Goal: Task Accomplishment & Management: Use online tool/utility

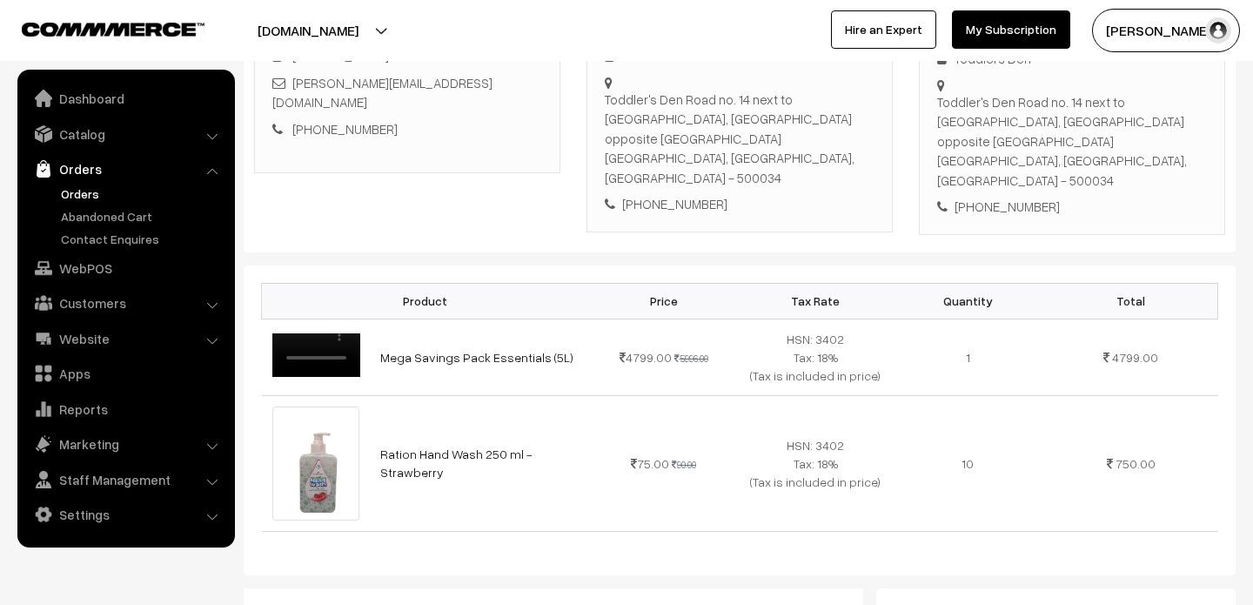
scroll to position [153, 0]
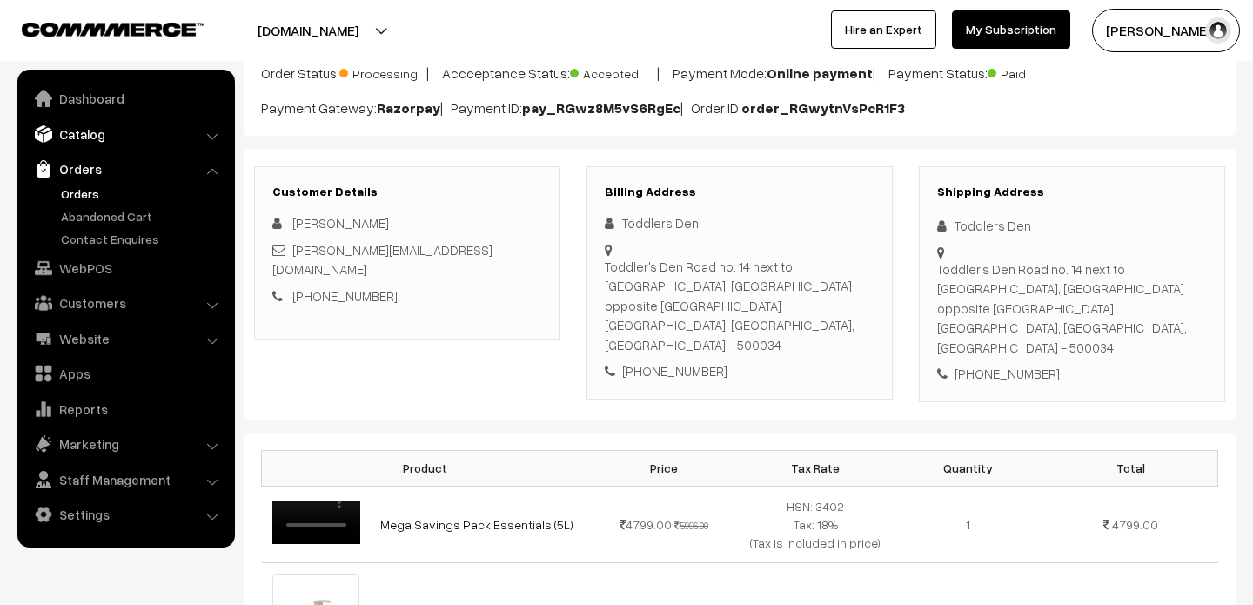
click at [80, 134] on link "Catalog" at bounding box center [125, 133] width 207 height 31
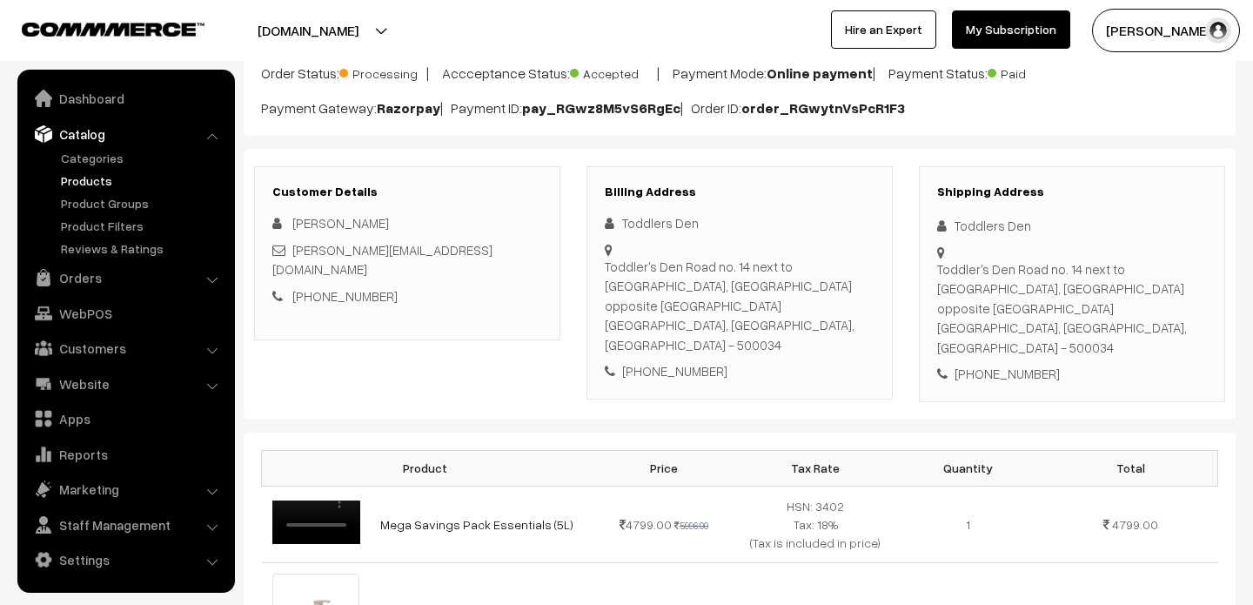
click at [96, 179] on link "Products" at bounding box center [143, 180] width 172 height 18
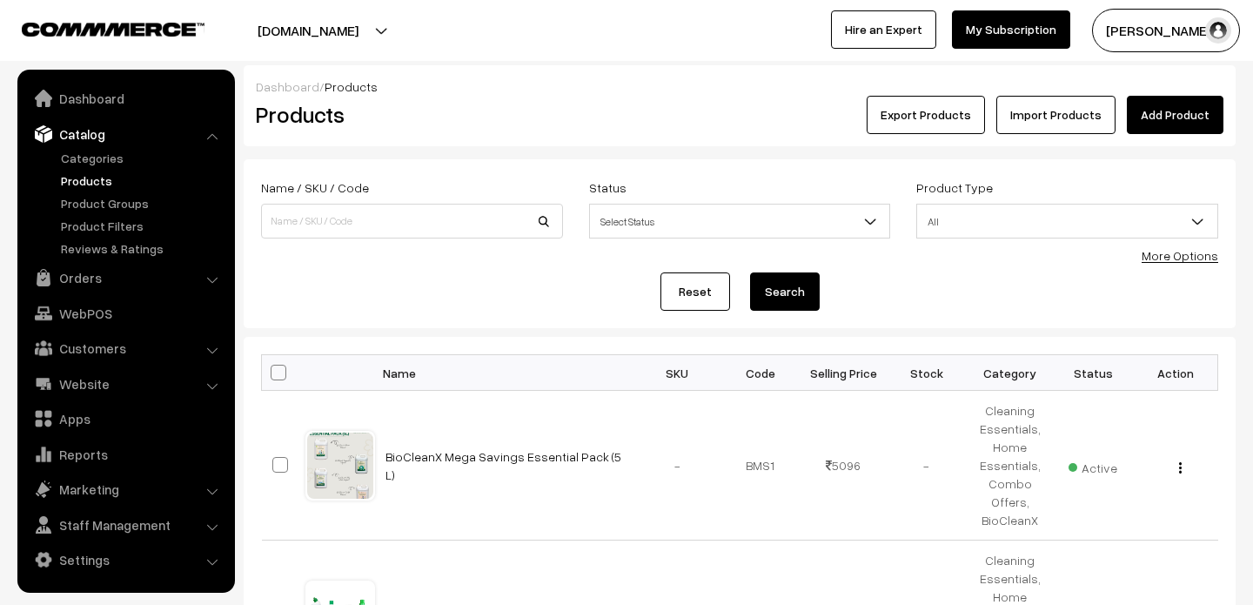
click at [1187, 256] on link "More Options" at bounding box center [1180, 255] width 77 height 15
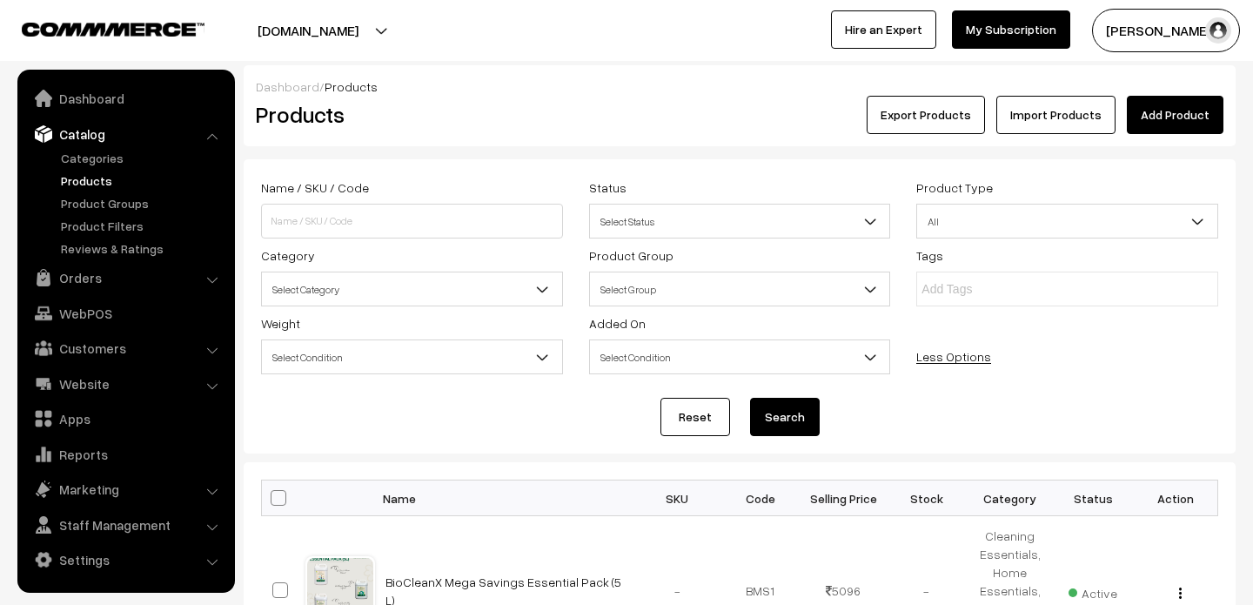
click at [1075, 117] on link "Import Products" at bounding box center [1056, 115] width 119 height 38
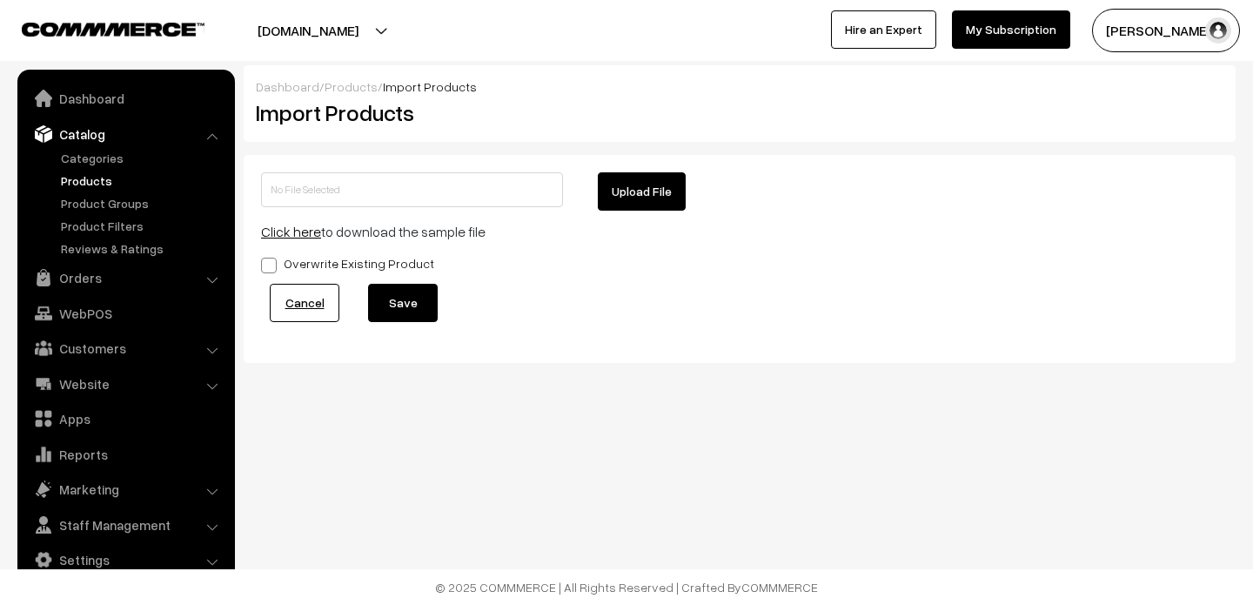
click at [287, 233] on link "Click here" at bounding box center [291, 231] width 60 height 17
click at [651, 191] on button "Upload File" at bounding box center [642, 191] width 88 height 38
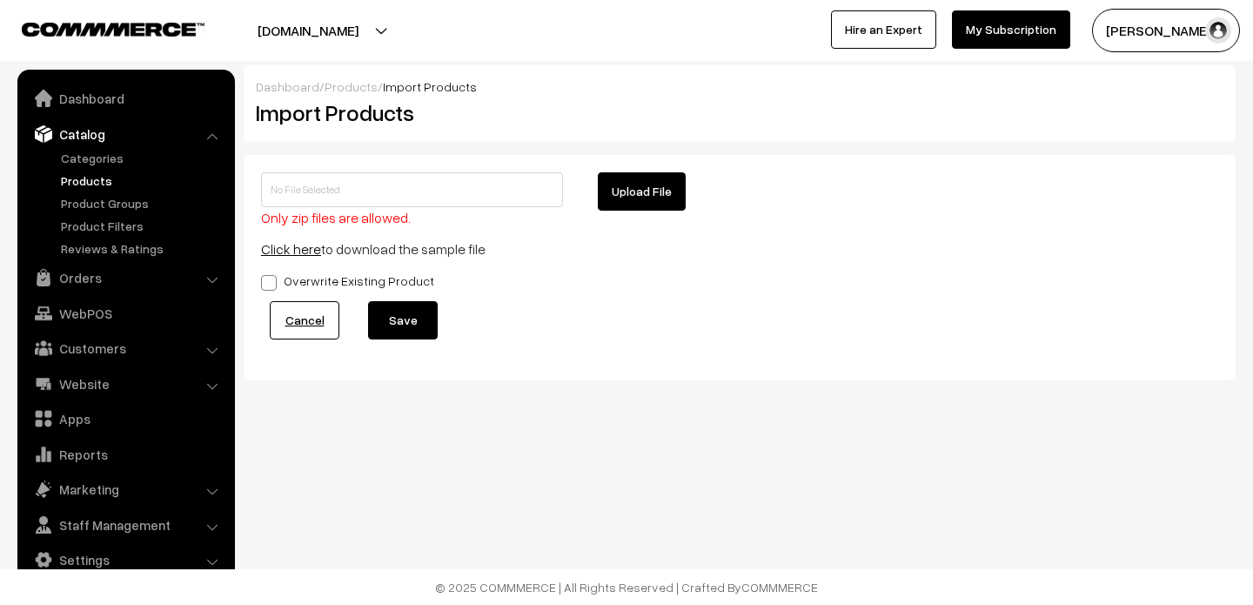
click at [297, 252] on link "Click here" at bounding box center [291, 248] width 60 height 17
click at [639, 197] on button "Upload File" at bounding box center [642, 191] width 88 height 38
click at [97, 183] on link "Products" at bounding box center [143, 180] width 172 height 18
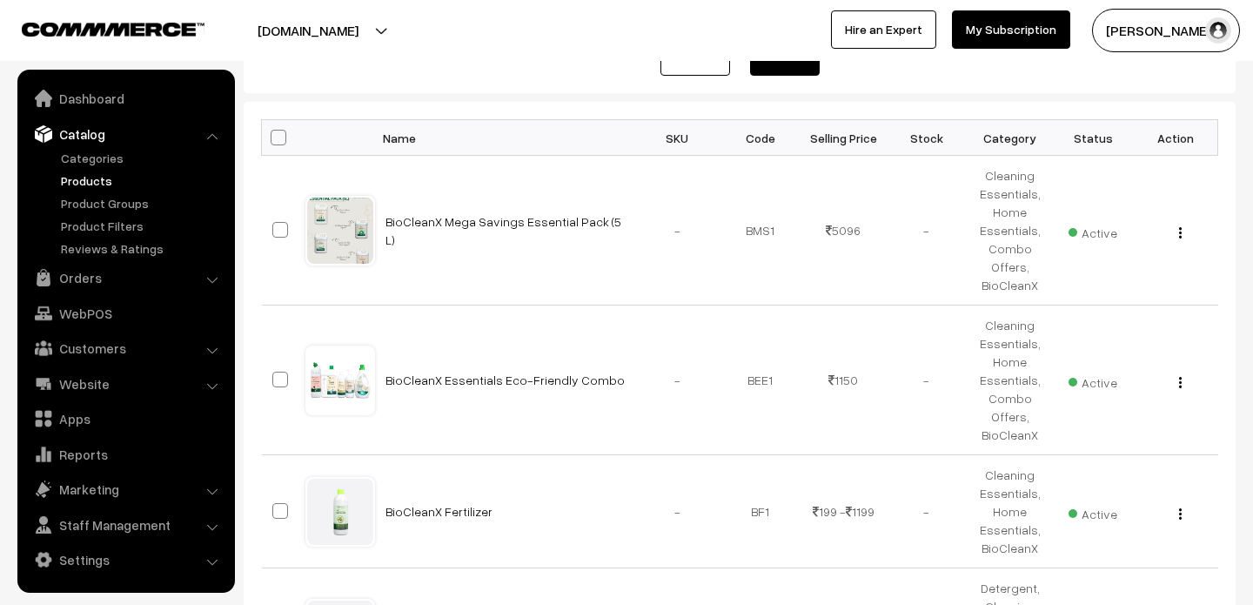
scroll to position [243, 0]
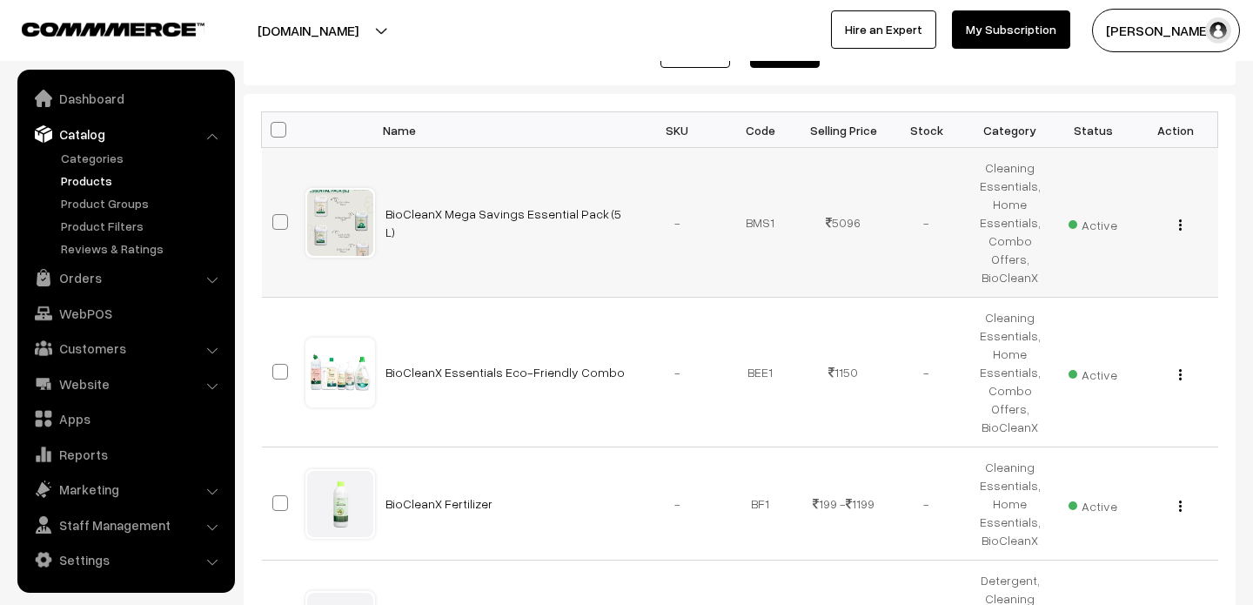
click at [1087, 228] on span "Active" at bounding box center [1093, 223] width 49 height 23
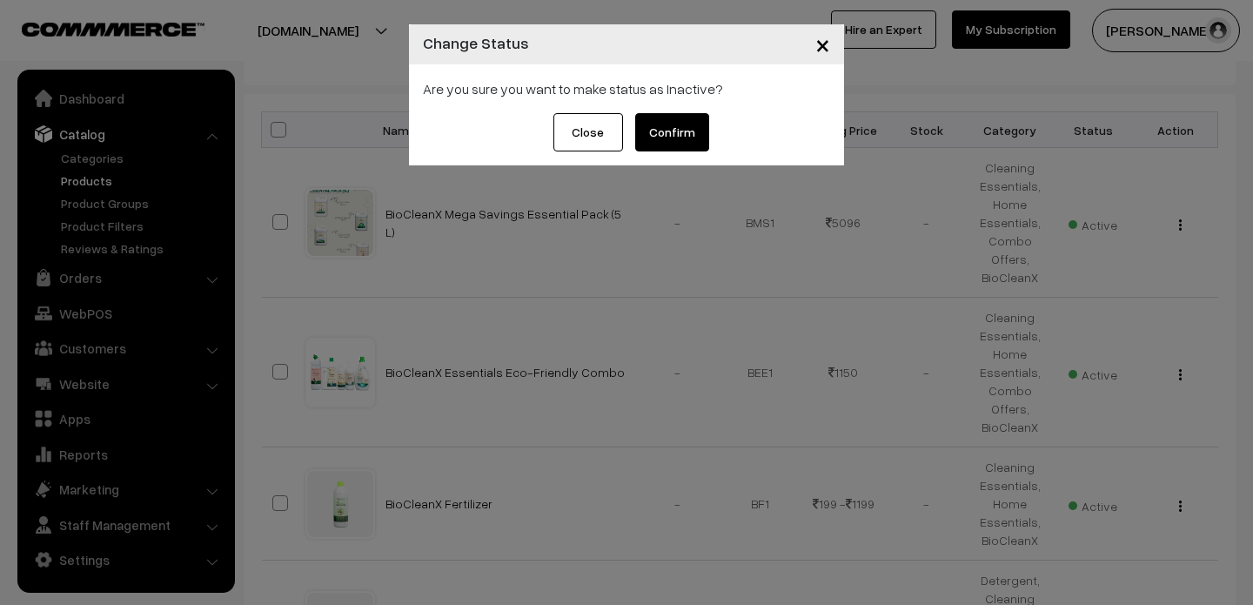
click at [818, 54] on span "×" at bounding box center [823, 44] width 15 height 32
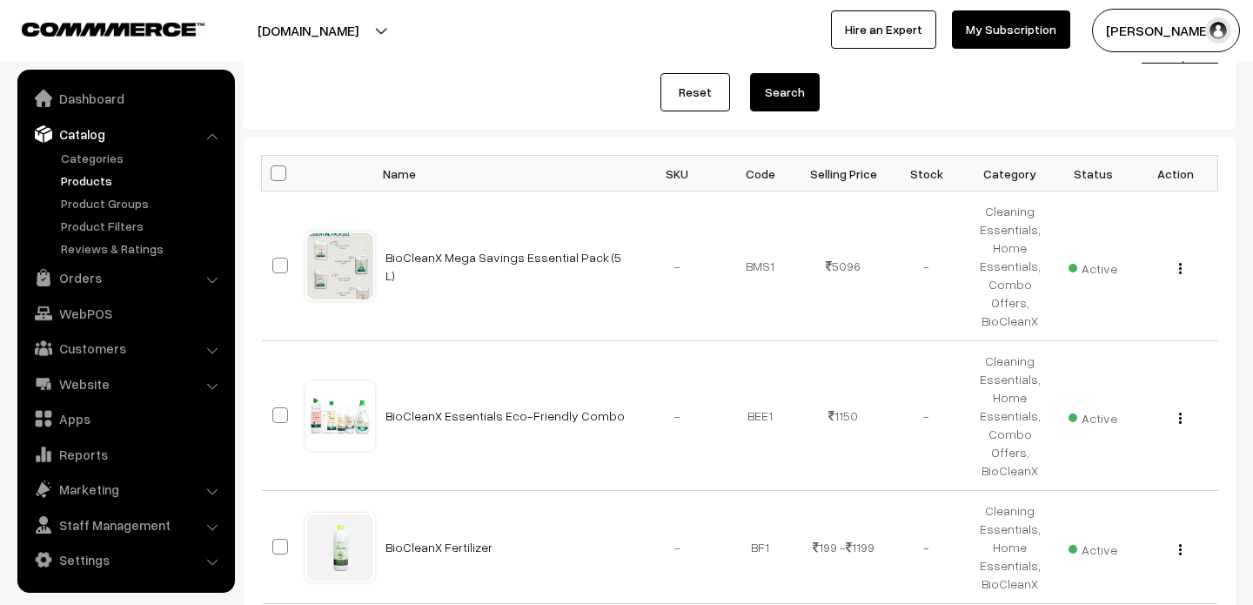
scroll to position [0, 0]
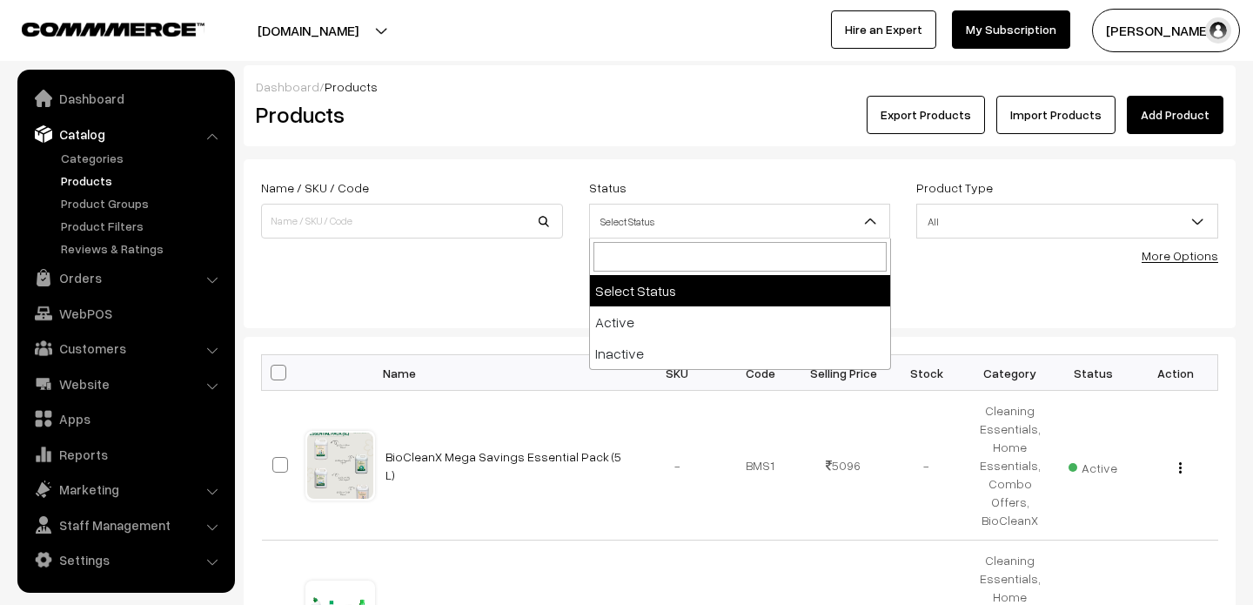
click at [663, 233] on span "Select Status" at bounding box center [740, 221] width 300 height 30
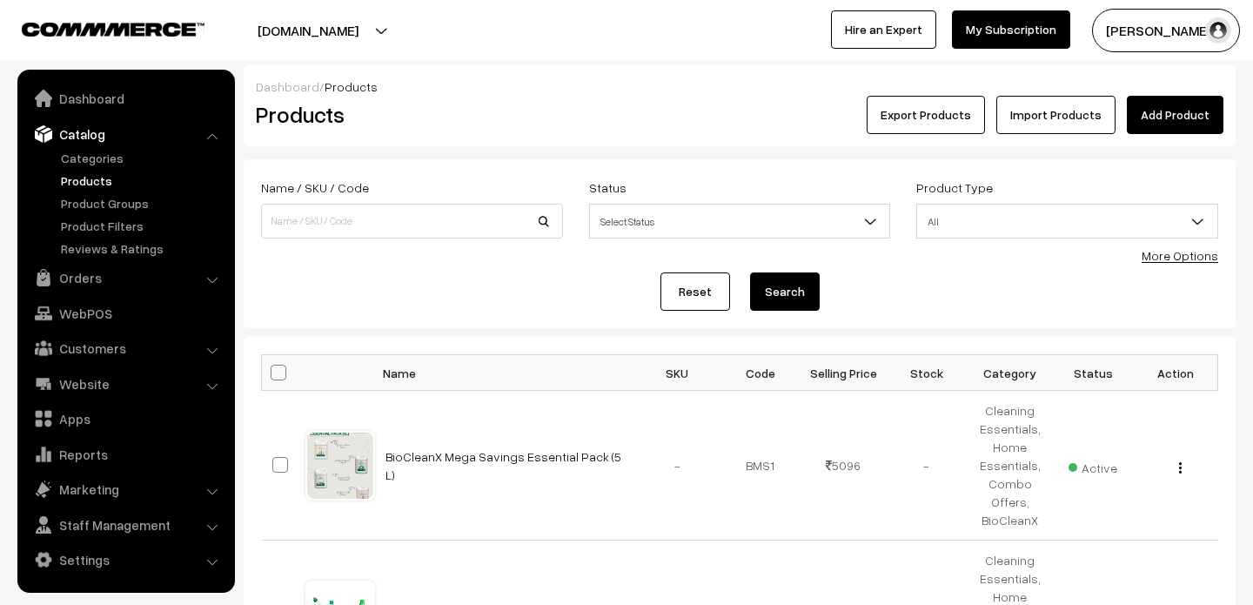
click at [502, 276] on div "Reset Search" at bounding box center [739, 291] width 957 height 38
click at [632, 245] on div "Status Select Status Active Inactive Select Status" at bounding box center [740, 213] width 328 height 72
click at [660, 222] on span "Select Status" at bounding box center [740, 221] width 300 height 30
click at [648, 165] on form "Name / SKU / Code Status Select Status Active Inactive Select Status Product Ty…" at bounding box center [740, 243] width 992 height 169
click at [607, 186] on label "Status" at bounding box center [607, 187] width 37 height 18
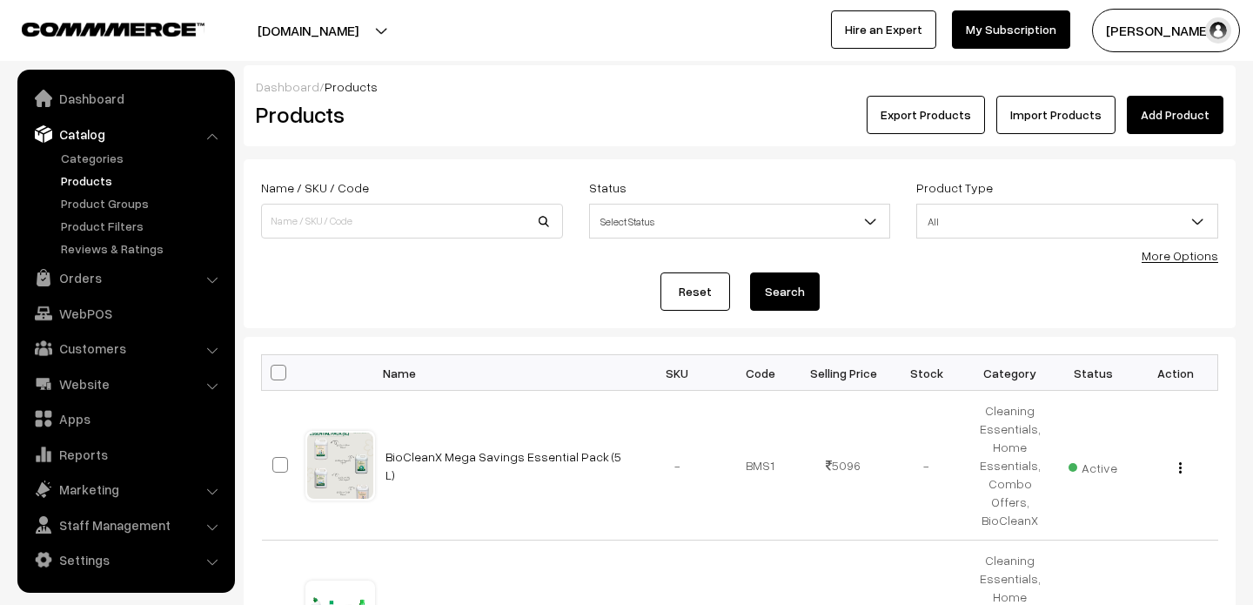
click at [607, 203] on select "Select Status Active Inactive" at bounding box center [752, 220] width 328 height 35
click at [607, 186] on label "Status" at bounding box center [607, 187] width 37 height 18
click at [607, 203] on select "Select Status Active Inactive" at bounding box center [752, 220] width 328 height 35
click at [607, 186] on label "Status" at bounding box center [607, 187] width 37 height 18
click at [607, 203] on select "Select Status Active Inactive" at bounding box center [752, 220] width 328 height 35
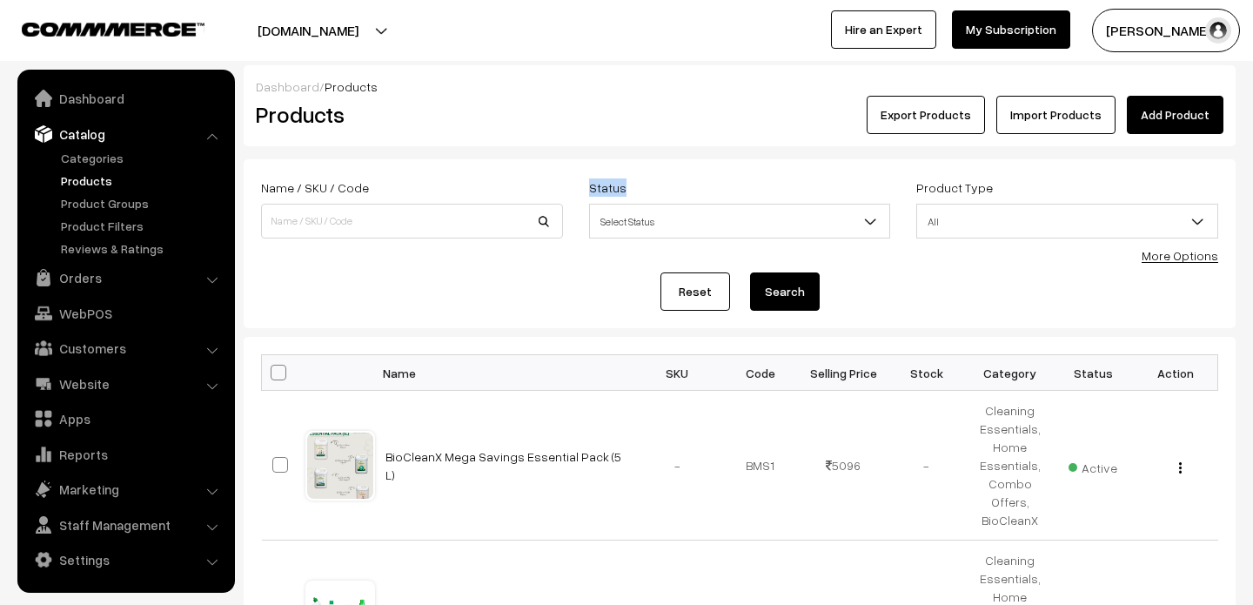
click at [607, 186] on label "Status" at bounding box center [607, 187] width 37 height 18
click at [607, 203] on select "Select Status Active Inactive" at bounding box center [752, 220] width 328 height 35
click at [607, 186] on label "Status" at bounding box center [607, 187] width 37 height 18
click at [607, 203] on select "Select Status Active Inactive" at bounding box center [752, 220] width 328 height 35
click at [607, 186] on label "Status" at bounding box center [607, 187] width 37 height 18
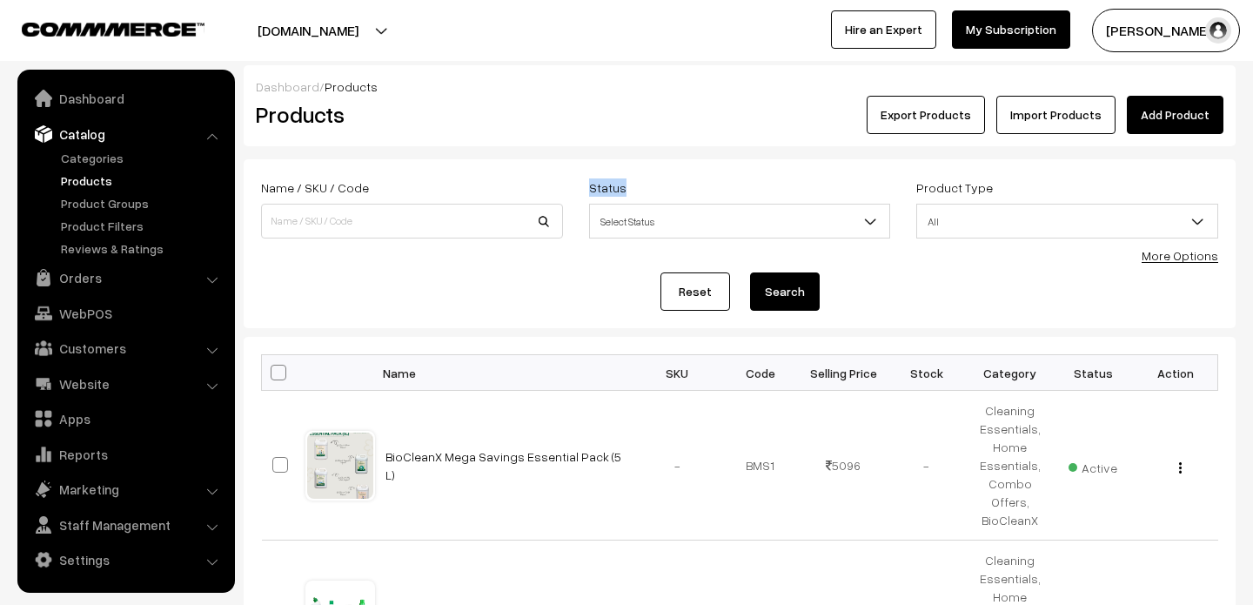
click at [607, 203] on select "Select Status Active Inactive" at bounding box center [752, 220] width 328 height 35
click at [607, 186] on label "Status" at bounding box center [607, 187] width 37 height 18
click at [607, 203] on select "Select Status Active Inactive" at bounding box center [752, 220] width 328 height 35
click at [353, 187] on label "Name / SKU / Code" at bounding box center [315, 187] width 108 height 18
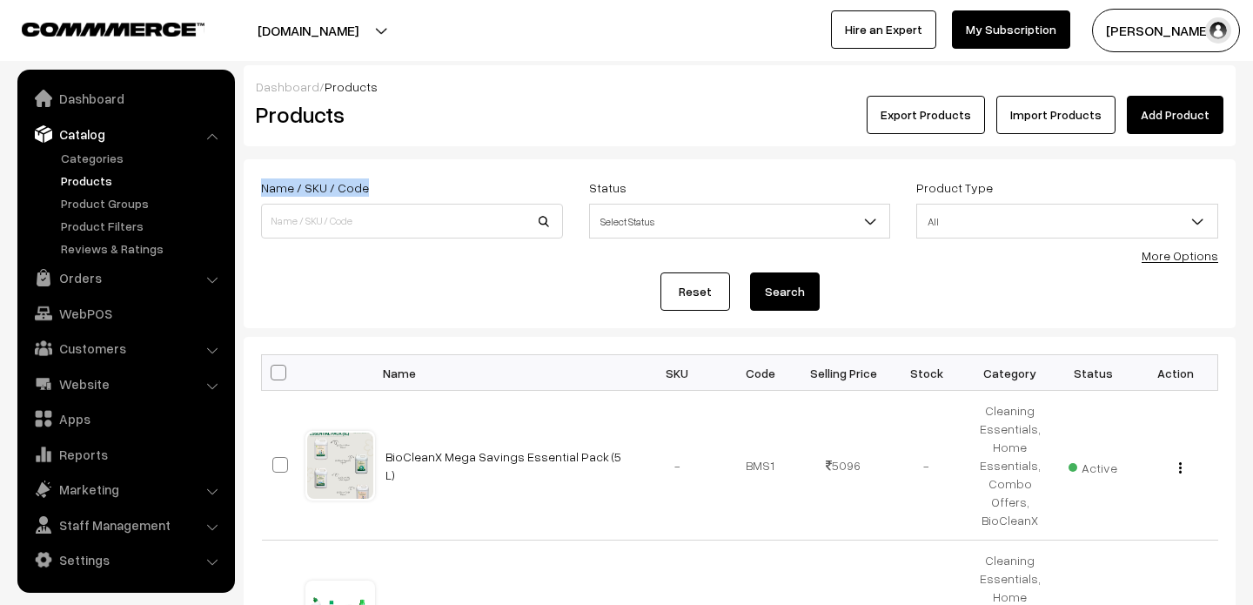
click at [353, 187] on label "Name / SKU / Code" at bounding box center [315, 187] width 108 height 18
click at [352, 187] on label "Name / SKU / Code" at bounding box center [315, 187] width 108 height 18
click at [304, 187] on label "Name / SKU / Code" at bounding box center [315, 187] width 108 height 18
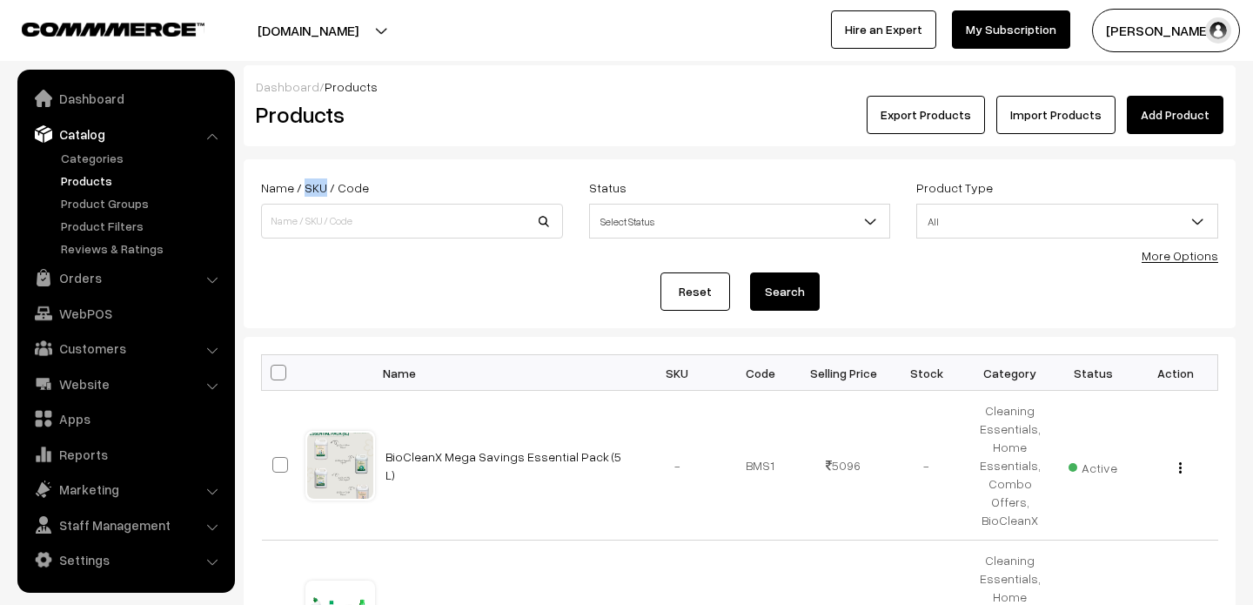
click at [304, 187] on label "Name / SKU / Code" at bounding box center [315, 187] width 108 height 18
click at [604, 186] on label "Status" at bounding box center [607, 187] width 37 height 18
click at [604, 203] on select "Select Status Active Inactive" at bounding box center [752, 220] width 328 height 35
click at [604, 186] on label "Status" at bounding box center [607, 187] width 37 height 18
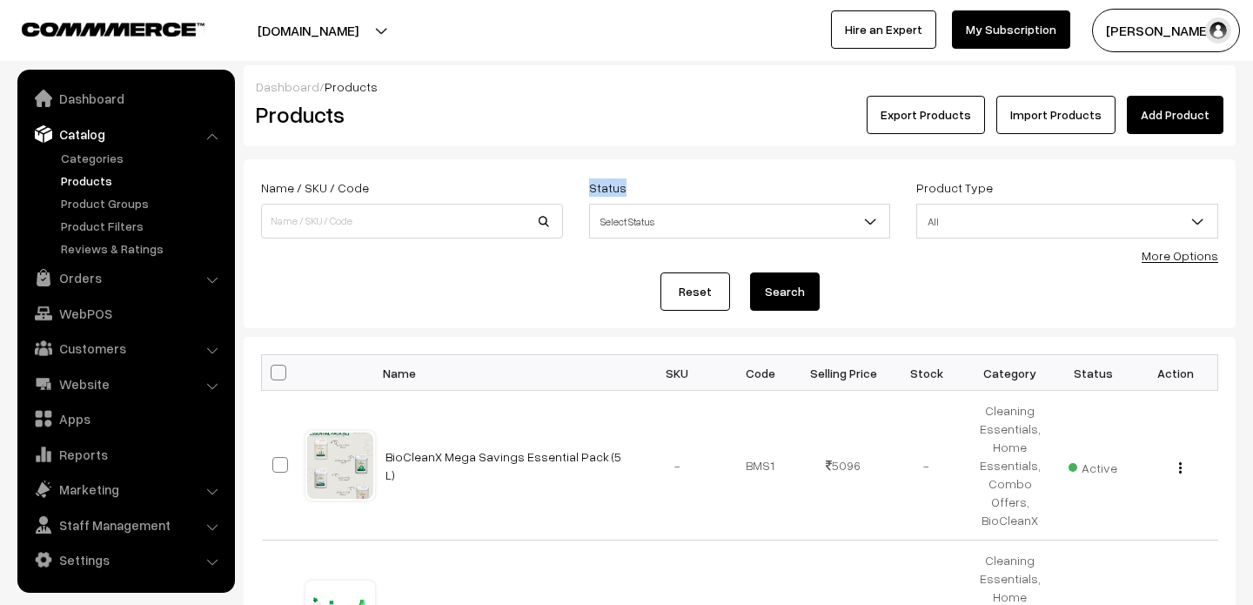
click at [604, 203] on select "Select Status Active Inactive" at bounding box center [752, 220] width 328 height 35
click at [604, 186] on label "Status" at bounding box center [607, 187] width 37 height 18
click at [604, 203] on select "Select Status Active Inactive" at bounding box center [752, 220] width 328 height 35
click at [682, 185] on div "Status Select Status Active Inactive Select Status" at bounding box center [740, 208] width 302 height 62
click at [933, 185] on label "Product Type" at bounding box center [955, 187] width 77 height 18
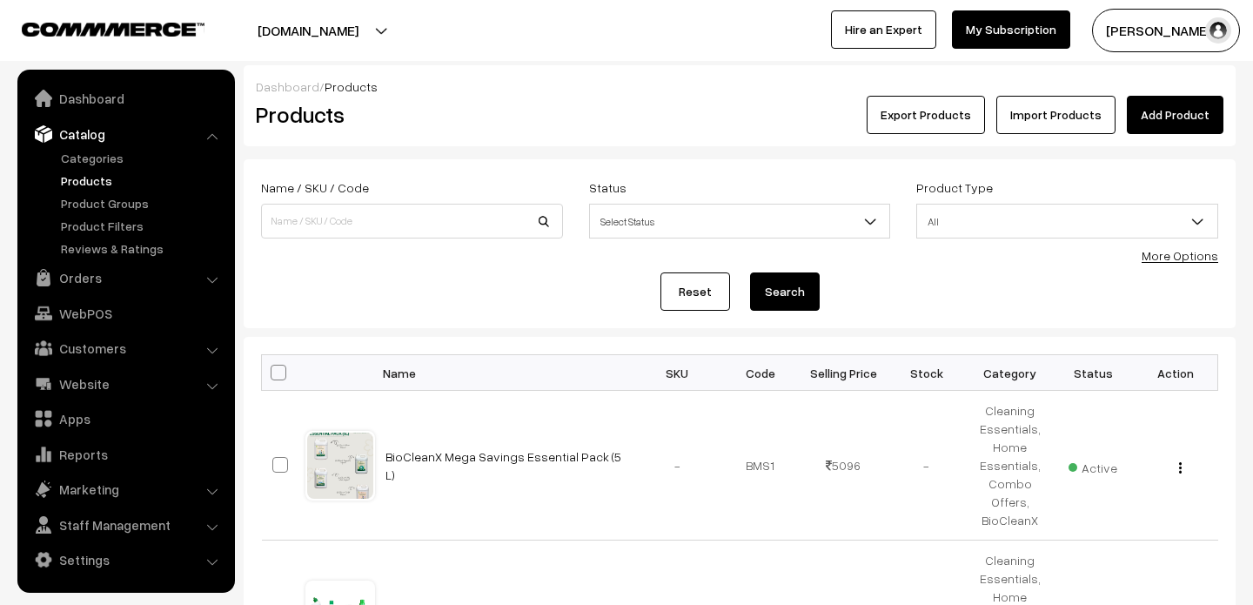
click at [933, 203] on select "All Digital Physical" at bounding box center [1080, 220] width 328 height 35
click at [933, 185] on label "Product Type" at bounding box center [955, 187] width 77 height 18
click at [933, 203] on select "All Digital Physical" at bounding box center [1080, 220] width 328 height 35
click at [933, 185] on label "Product Type" at bounding box center [955, 187] width 77 height 18
click at [933, 203] on select "All Digital Physical" at bounding box center [1080, 220] width 328 height 35
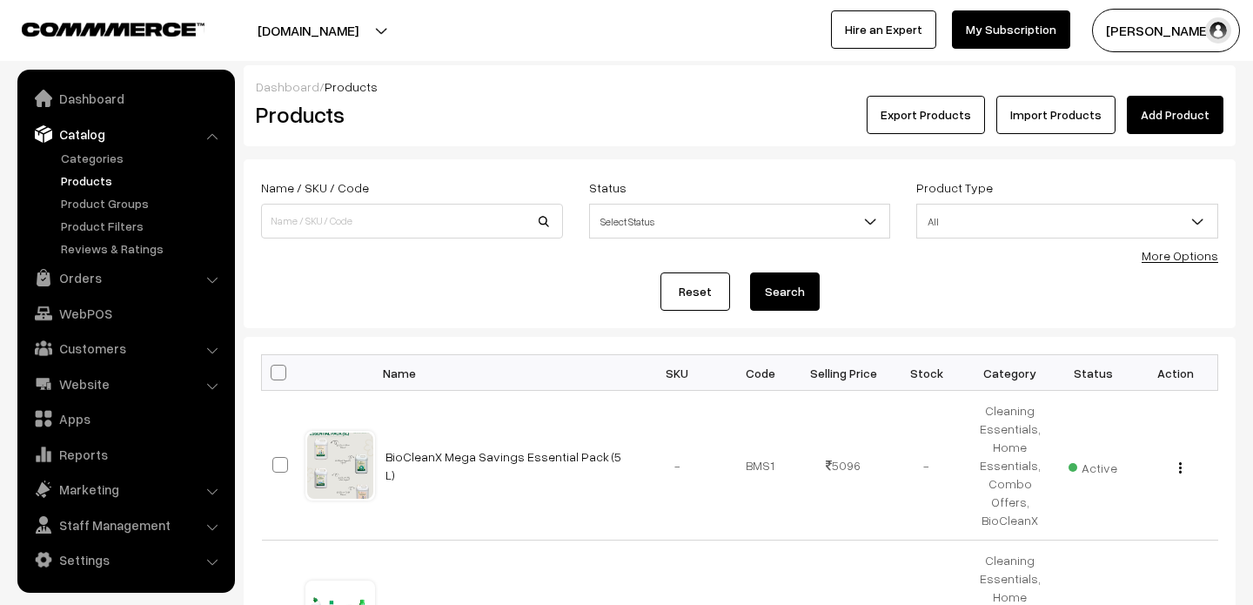
click at [940, 185] on label "Product Type" at bounding box center [955, 187] width 77 height 18
click at [940, 203] on select "All Digital Physical" at bounding box center [1080, 220] width 328 height 35
click at [299, 186] on label "Name / SKU / Code" at bounding box center [315, 187] width 108 height 18
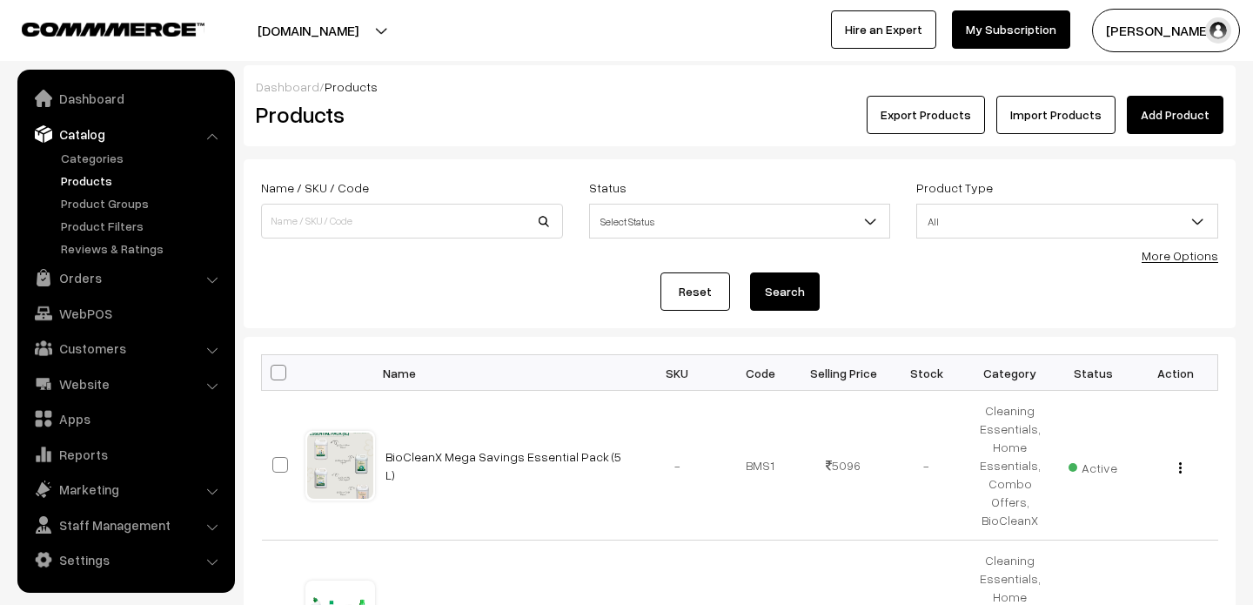
click at [591, 184] on label "Status" at bounding box center [607, 187] width 37 height 18
click at [591, 203] on select "Select Status Active Inactive" at bounding box center [752, 220] width 328 height 35
click at [591, 184] on label "Status" at bounding box center [607, 187] width 37 height 18
click at [591, 203] on select "Select Status Active Inactive" at bounding box center [752, 220] width 328 height 35
click at [591, 184] on label "Status" at bounding box center [607, 187] width 37 height 18
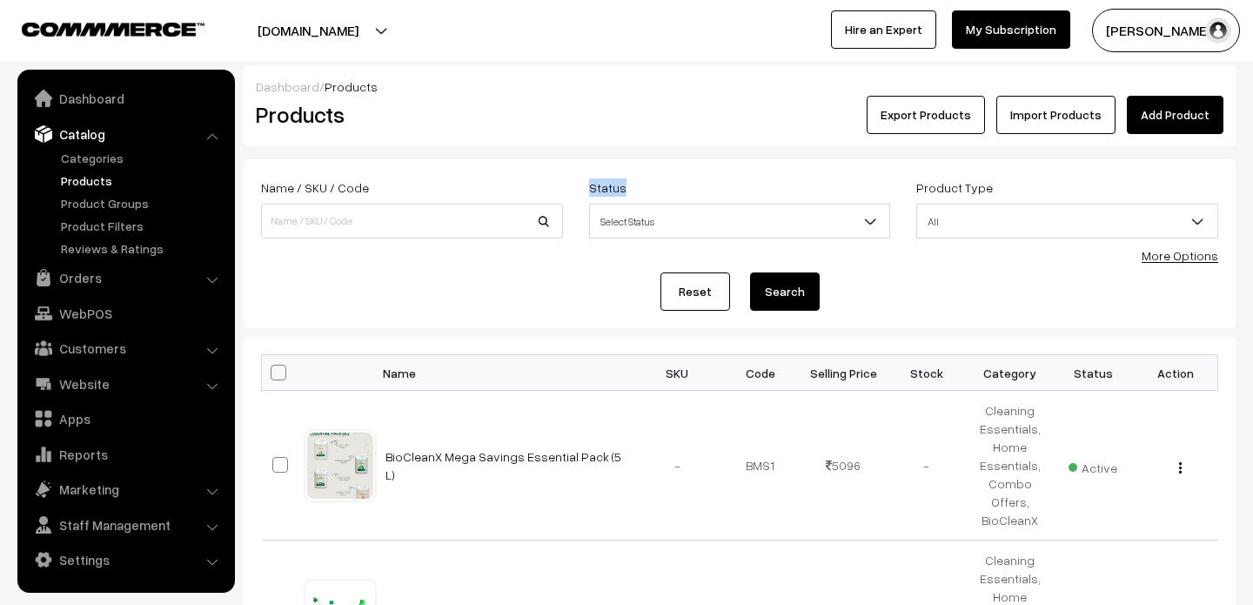
click at [591, 203] on select "Select Status Active Inactive" at bounding box center [752, 220] width 328 height 35
click at [641, 171] on form "Name / SKU / Code Status Select Status Active Inactive Select Status Product Ty…" at bounding box center [740, 243] width 992 height 169
click at [318, 187] on label "Name / SKU / Code" at bounding box center [315, 187] width 108 height 18
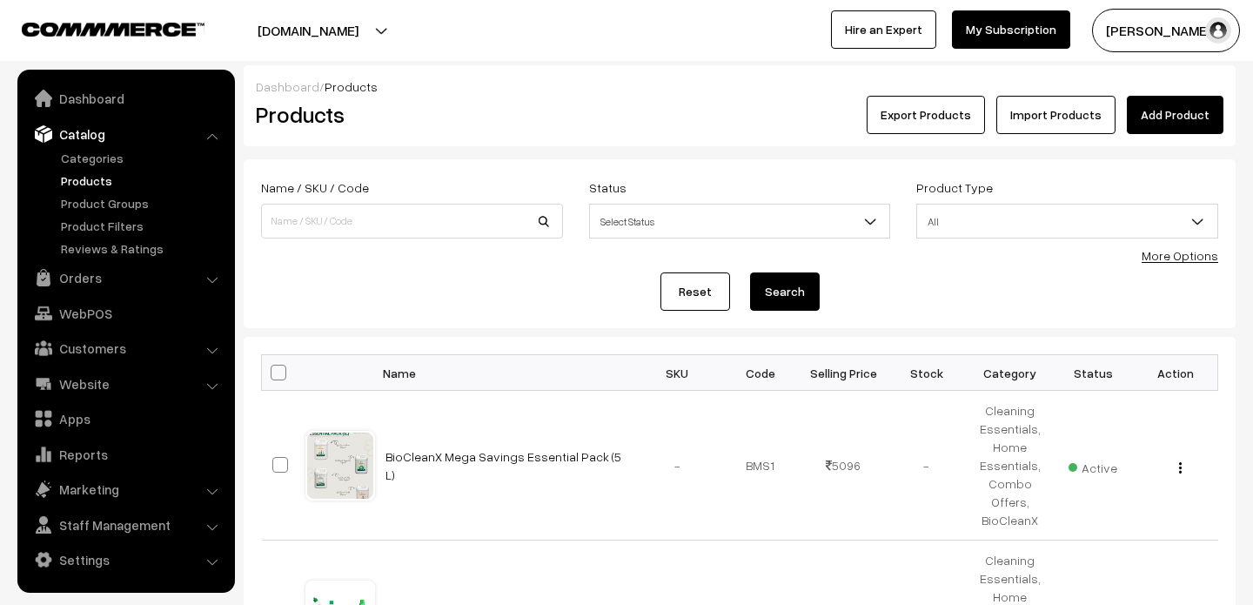
click at [364, 172] on form "Name / SKU / Code Status Select Status Active Inactive Select Status Product Ty…" at bounding box center [740, 243] width 992 height 169
